Goal: Subscribe to service/newsletter

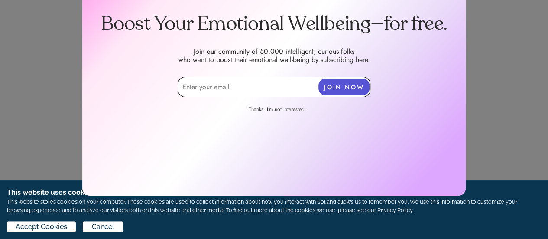
click at [220, 91] on input "email" at bounding box center [274, 87] width 193 height 20
type input "m"
type input "[EMAIL_ADDRESS][DOMAIN_NAME]"
click at [348, 91] on button "JOIN NOW" at bounding box center [344, 86] width 51 height 17
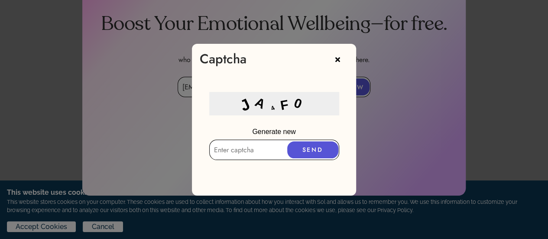
click at [257, 154] on input "text" at bounding box center [274, 150] width 130 height 20
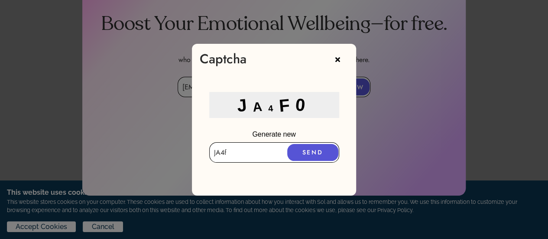
type input "JA4f0"
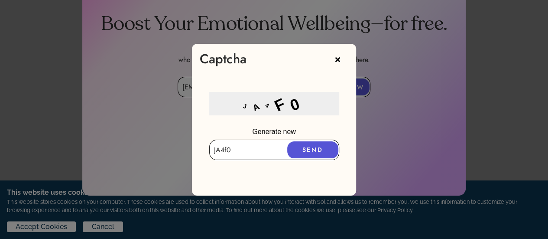
click button "SEND" at bounding box center [312, 149] width 51 height 17
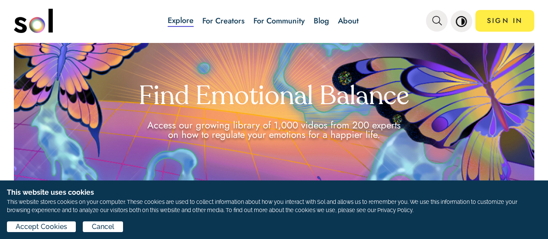
scroll to position [43, 0]
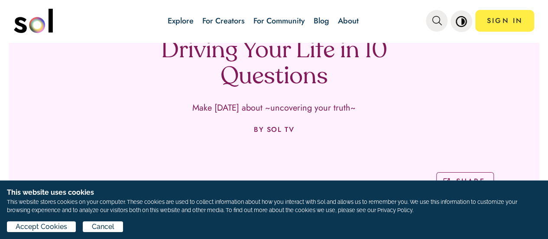
scroll to position [43, 0]
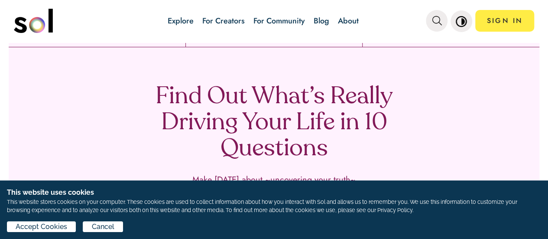
click at [229, 17] on link "For Creators" at bounding box center [223, 20] width 42 height 11
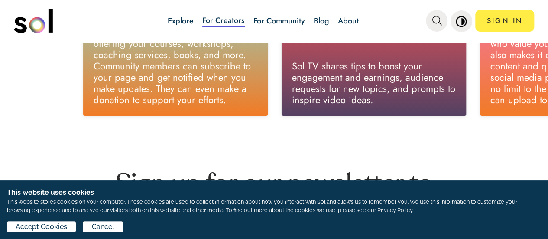
scroll to position [523, 0]
